Goal: Task Accomplishment & Management: Manage account settings

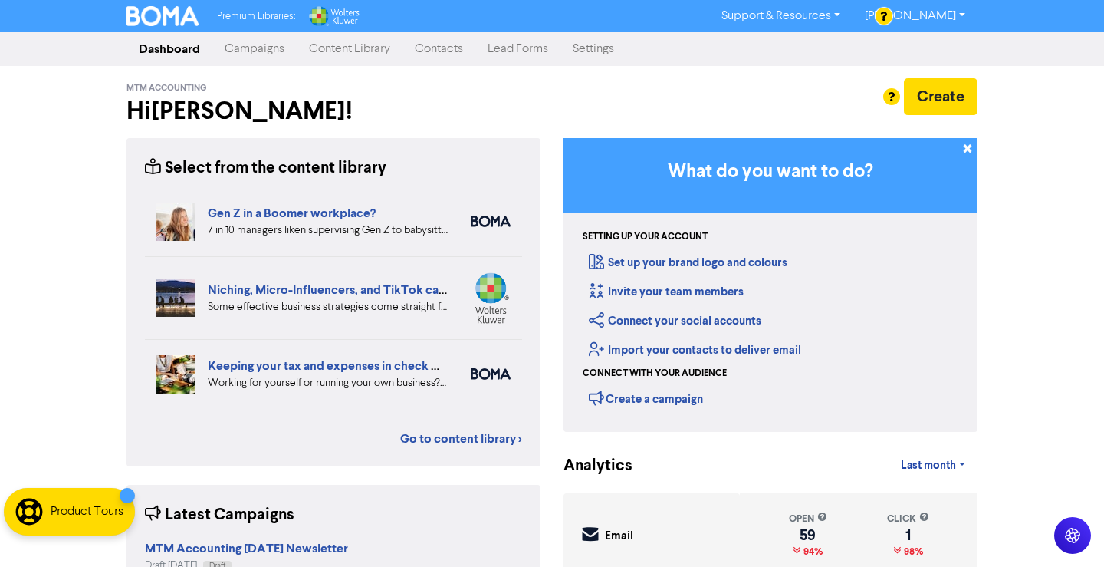
click at [437, 51] on link "Contacts" at bounding box center [439, 49] width 73 height 31
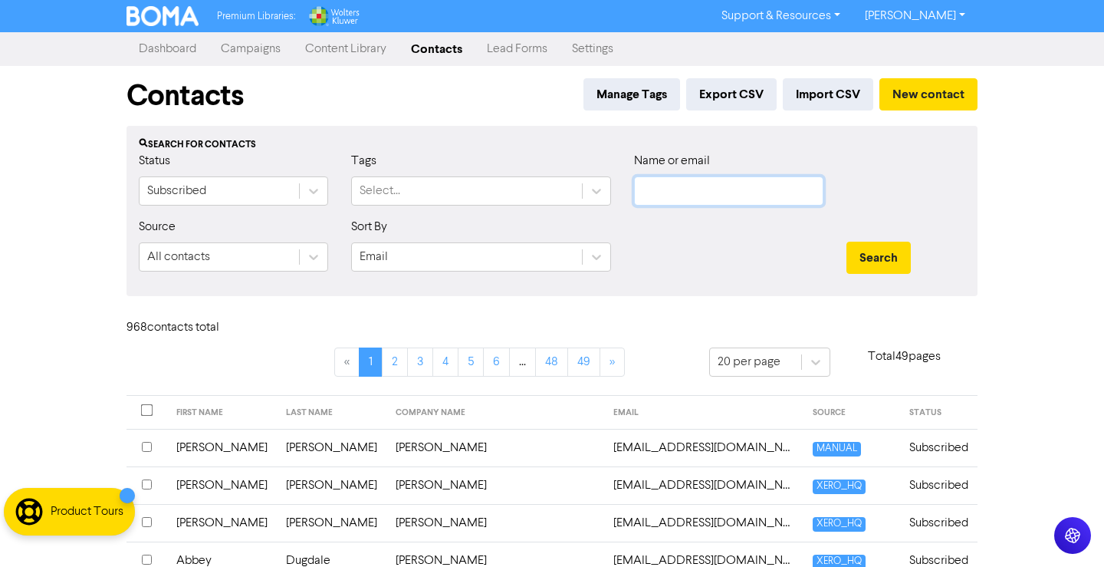
click at [704, 183] on input "text" at bounding box center [728, 190] width 189 height 29
paste input "[EMAIL_ADDRESS][DOMAIN_NAME]"
type input "[EMAIL_ADDRESS][DOMAIN_NAME]"
click at [847, 242] on button "Search" at bounding box center [879, 258] width 64 height 32
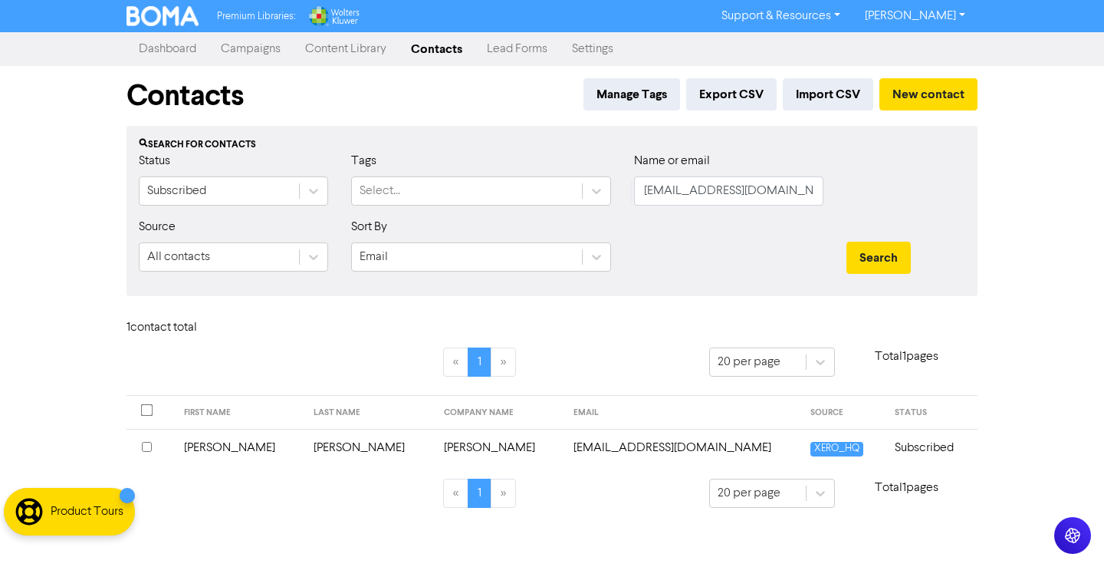
click at [344, 452] on td "[PERSON_NAME]" at bounding box center [369, 448] width 130 height 38
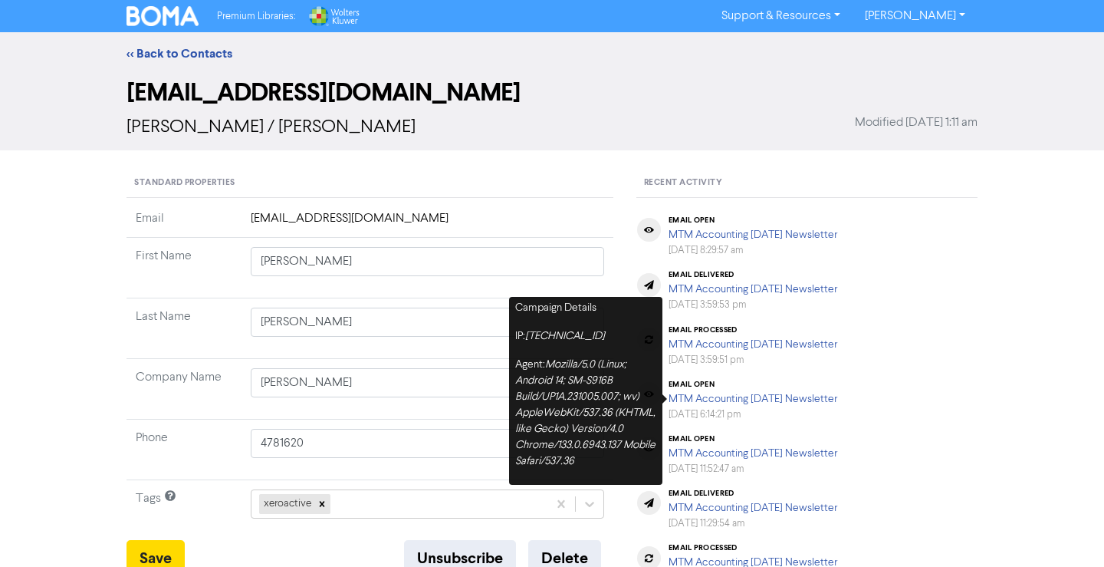
scroll to position [469, 0]
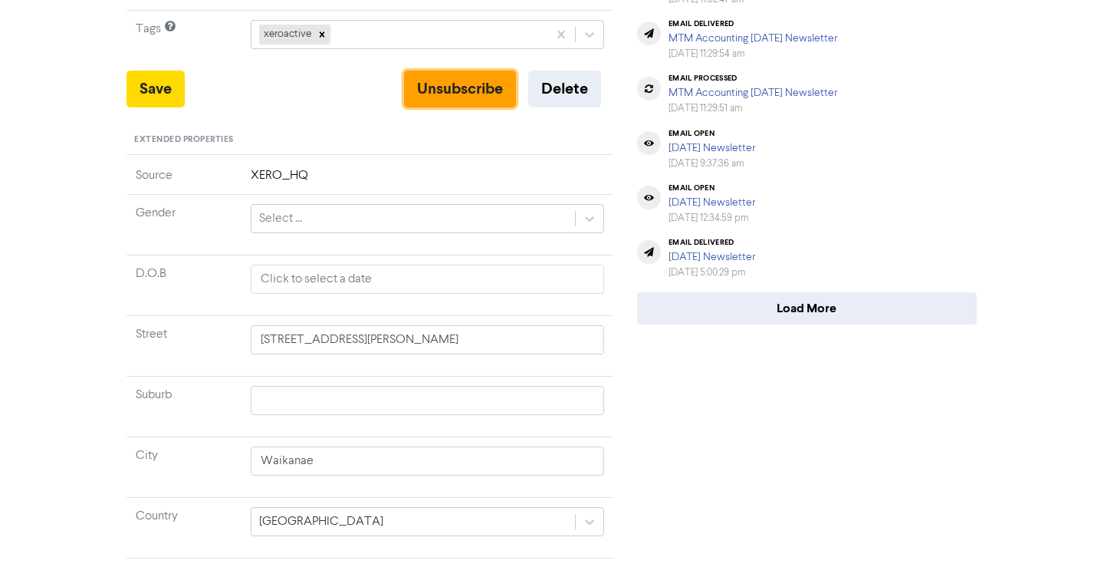
click at [449, 87] on button "Unsubscribe" at bounding box center [460, 89] width 112 height 37
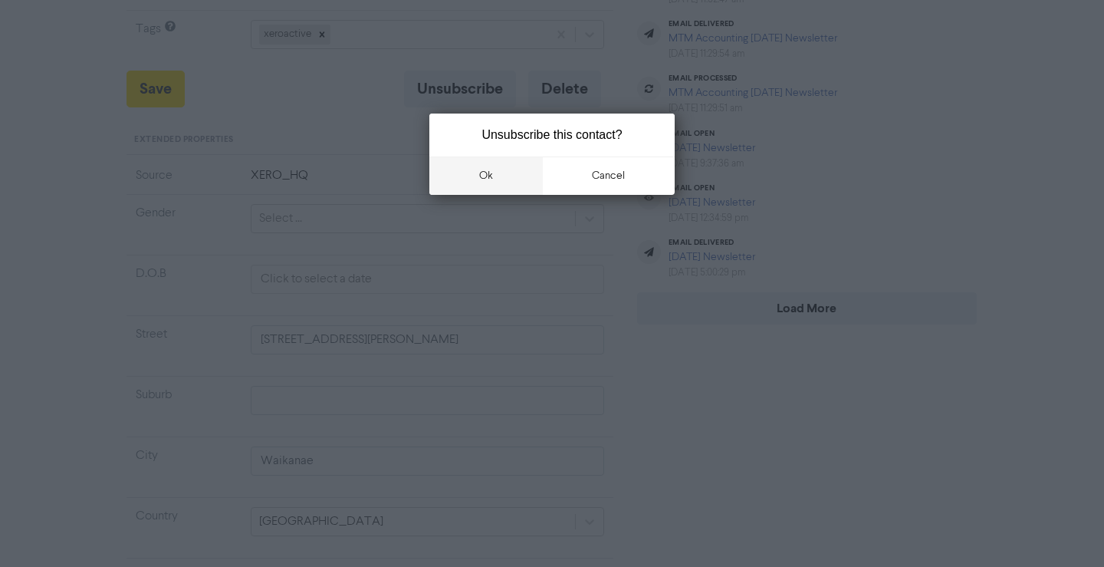
click at [492, 177] on button "ok" at bounding box center [485, 175] width 113 height 38
